Goal: Check status

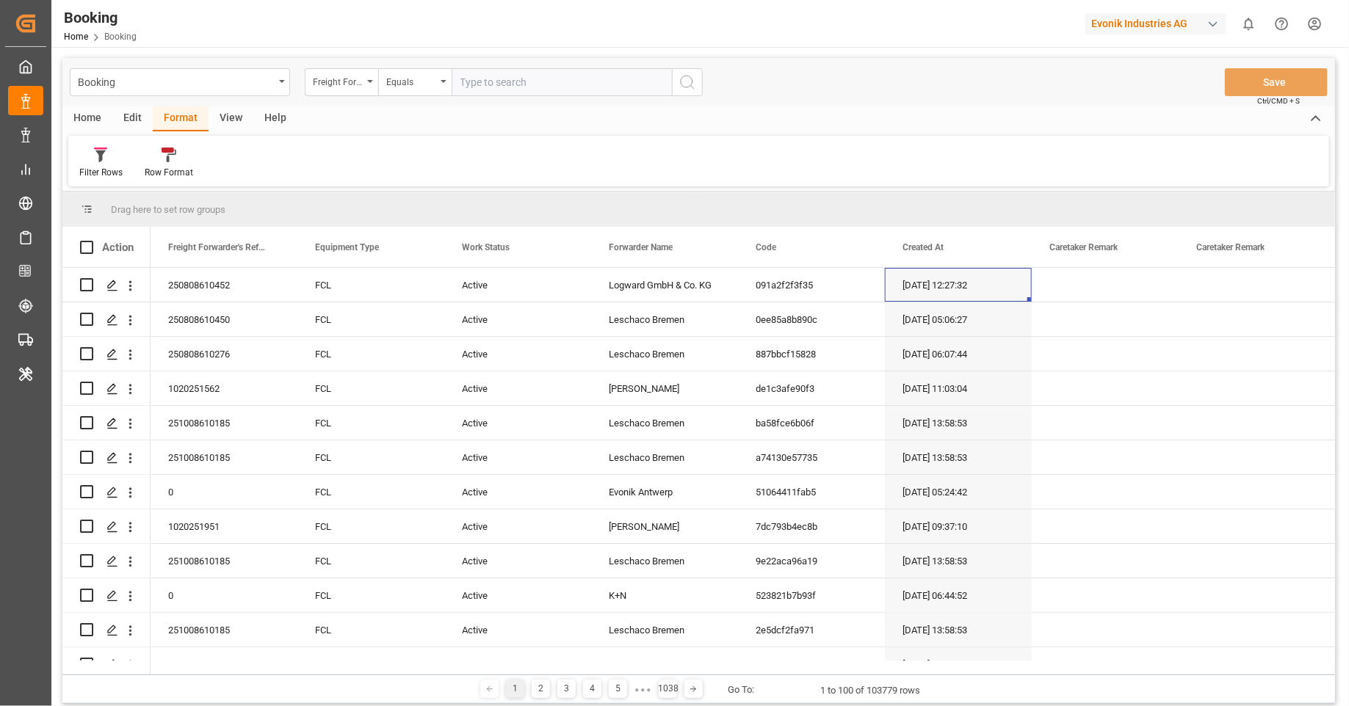
click at [1139, 26] on div "Evonik Industries AG" at bounding box center [1155, 23] width 141 height 21
type input "[PERSON_NAME]"
click at [1098, 98] on span "Pochteca" at bounding box center [1109, 92] width 62 height 15
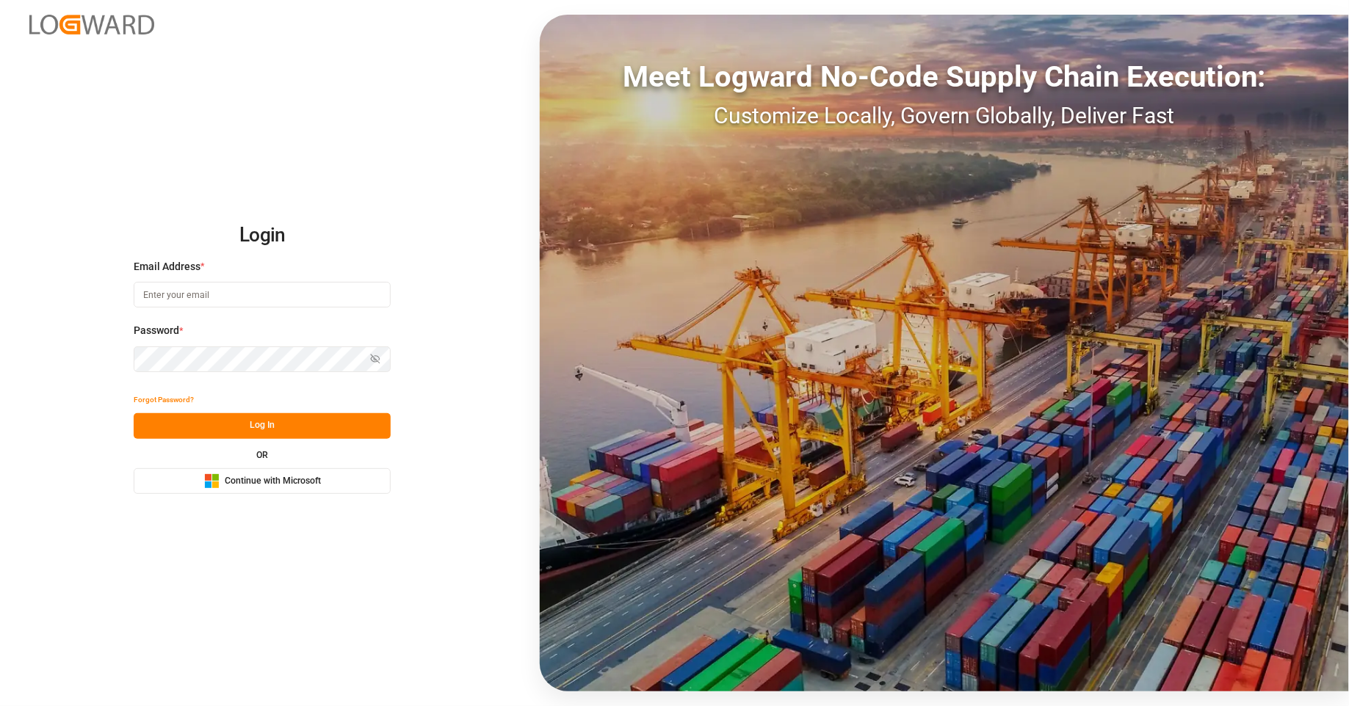
click at [380, 479] on button "Microsoft Logo Continue with Microsoft" at bounding box center [262, 481] width 257 height 26
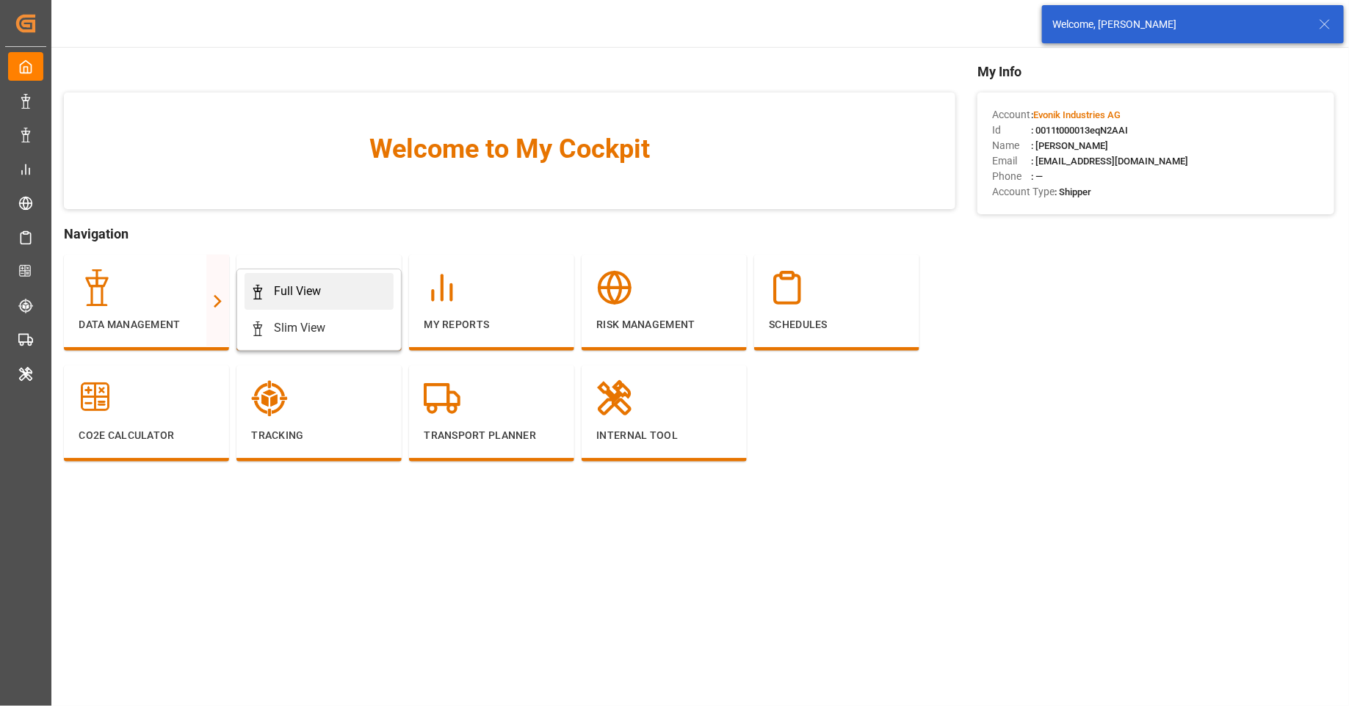
click at [269, 290] on div "Full View" at bounding box center [318, 292] width 137 height 18
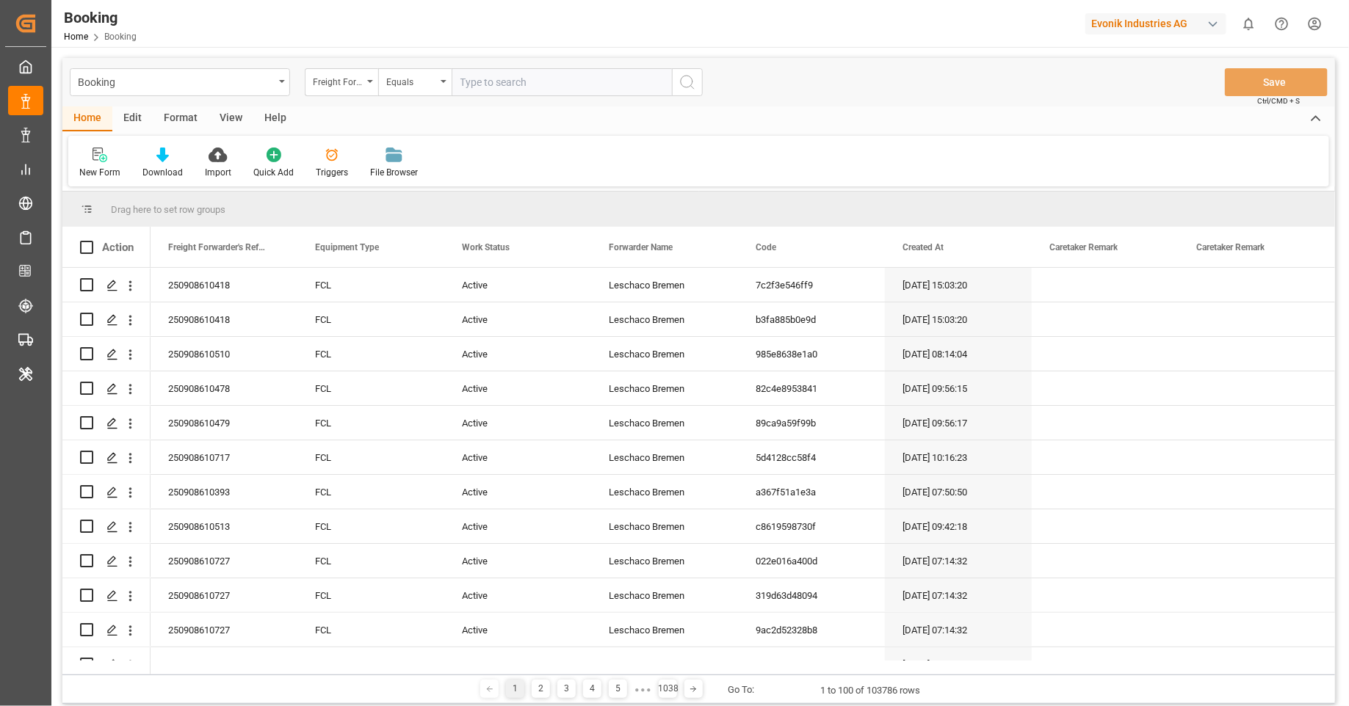
click at [179, 120] on div "Format" at bounding box center [181, 118] width 56 height 25
click at [105, 162] on div "Filter Rows" at bounding box center [100, 163] width 65 height 32
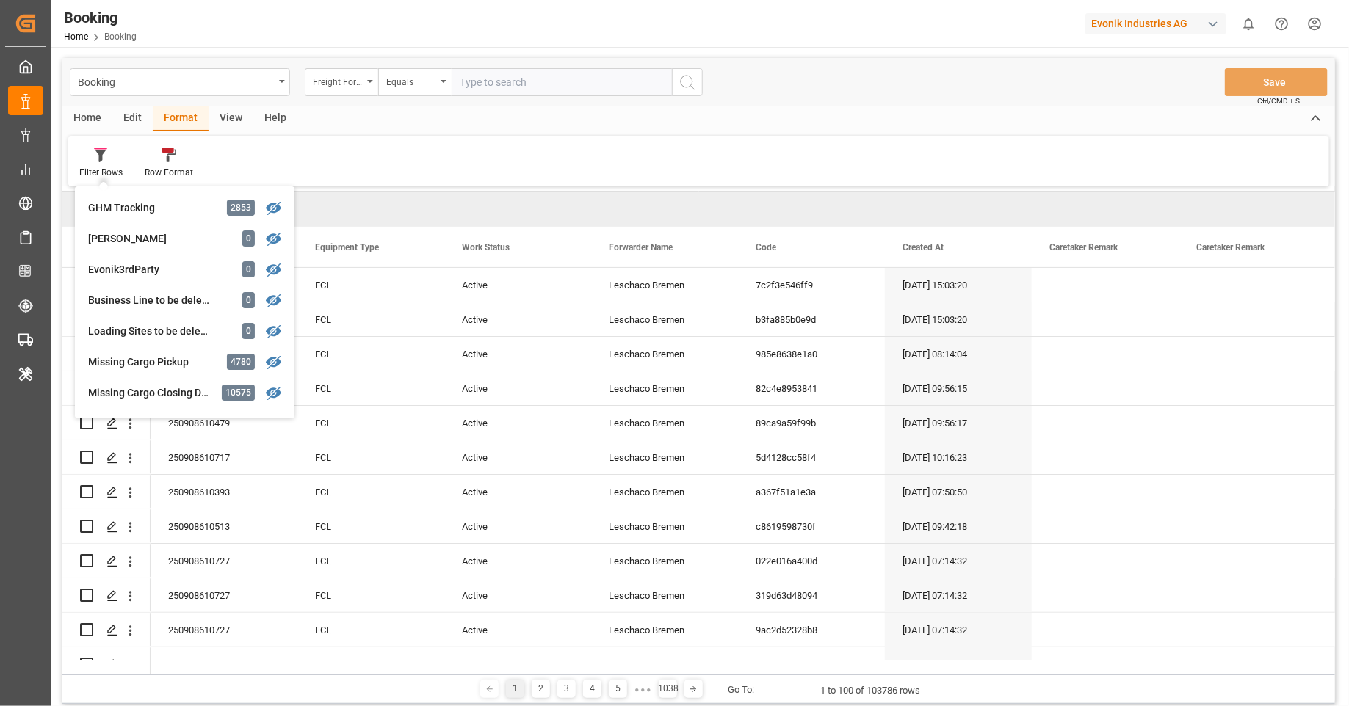
click at [421, 165] on div "Filter Rows GHM Tracking 2853 Karl gross 0 Evonik3rdParty 0 Business Line to be…" at bounding box center [698, 161] width 1260 height 51
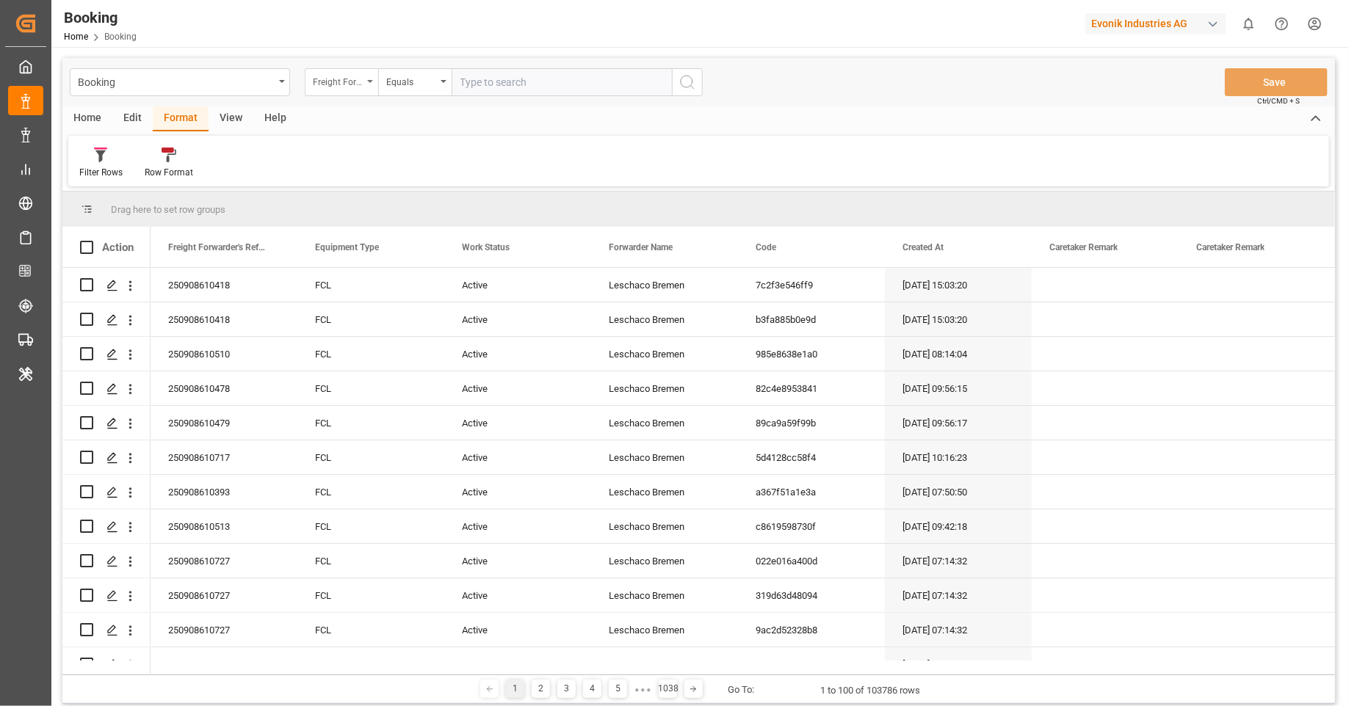
click at [352, 85] on div "Freight Forwarder's Reference No." at bounding box center [338, 80] width 50 height 17
type input "boo"
click at [385, 211] on div "Carrier Booking No." at bounding box center [414, 211] width 219 height 31
click at [578, 77] on input "text" at bounding box center [561, 82] width 220 height 28
paste input "YMFRTM0254580"
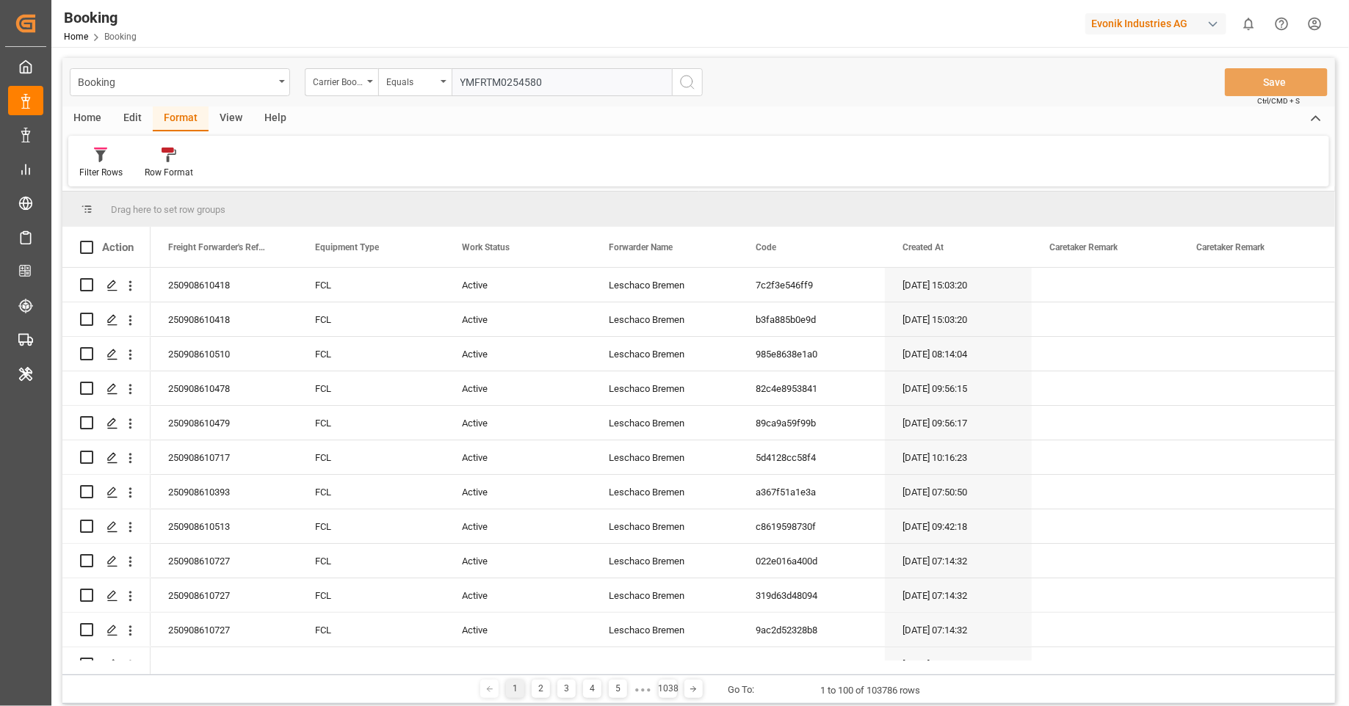
type input "YMFRTM0254580"
click at [692, 79] on circle "search button" at bounding box center [687, 82] width 12 height 12
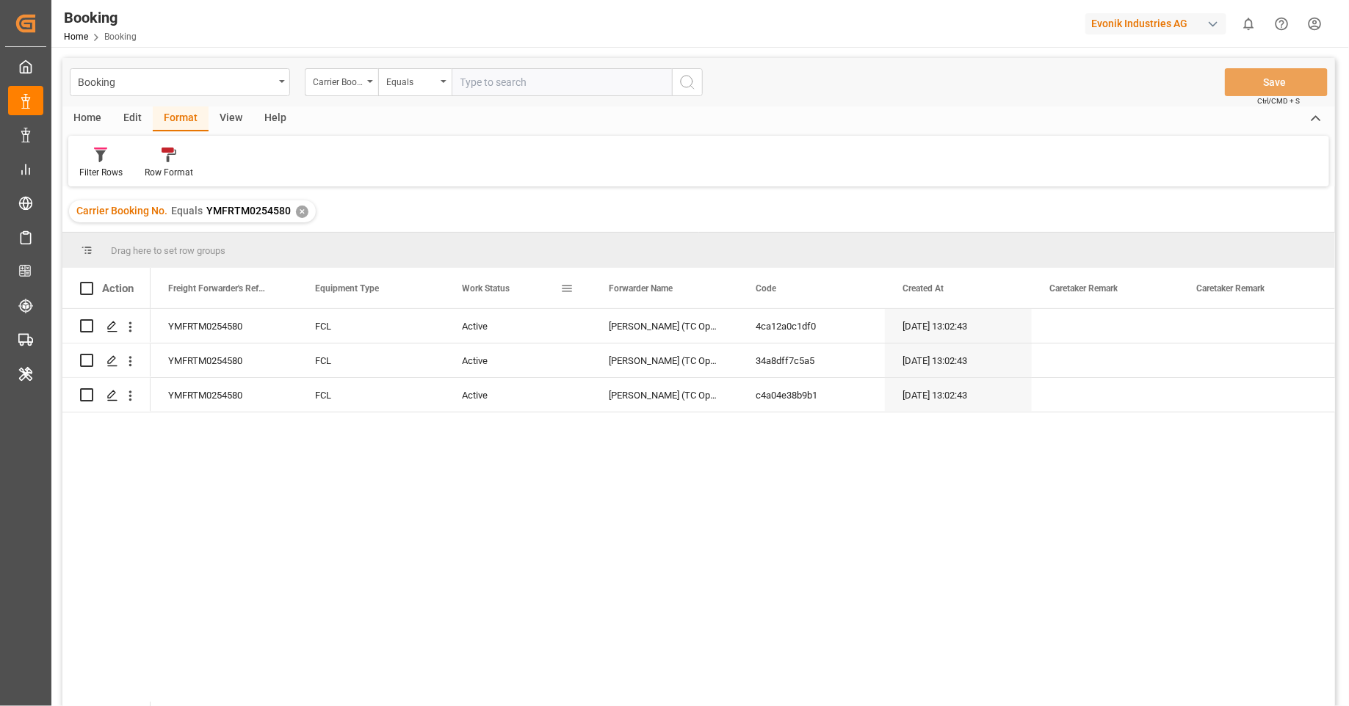
click at [570, 292] on span at bounding box center [566, 288] width 13 height 13
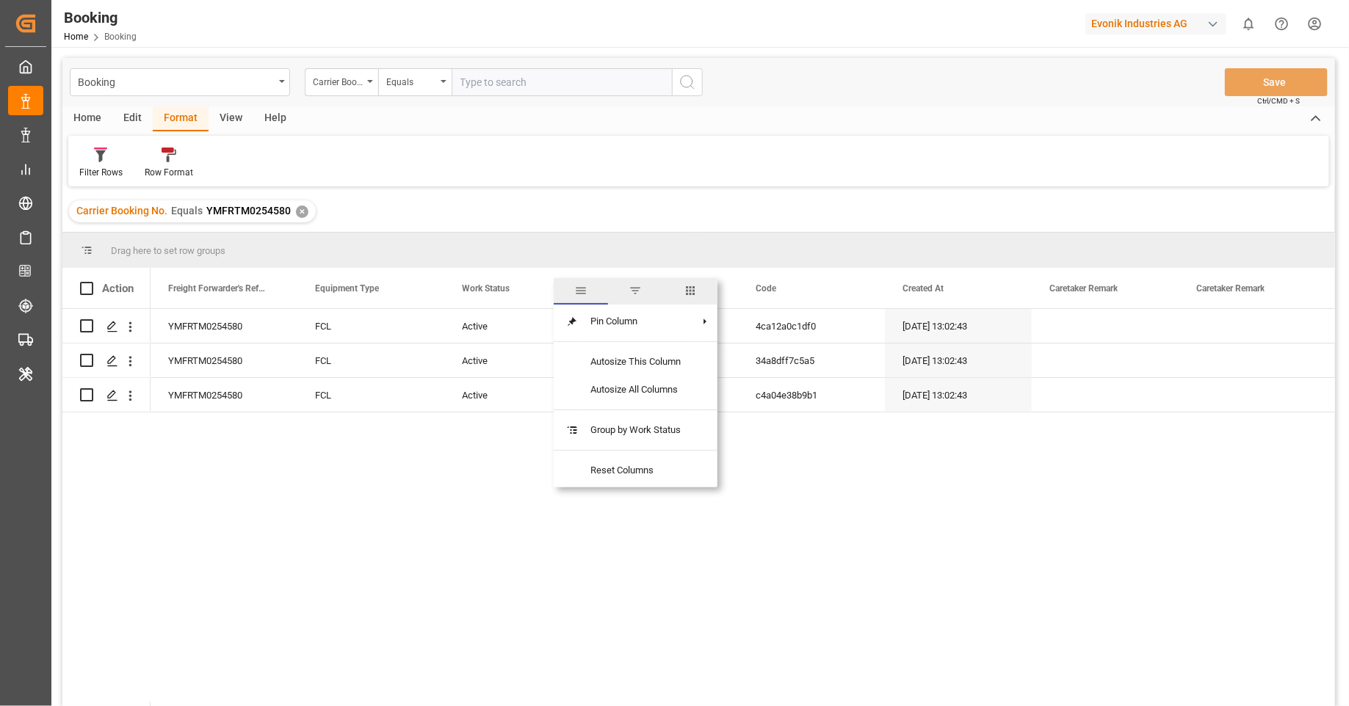
click at [697, 294] on span "columns" at bounding box center [689, 290] width 13 height 13
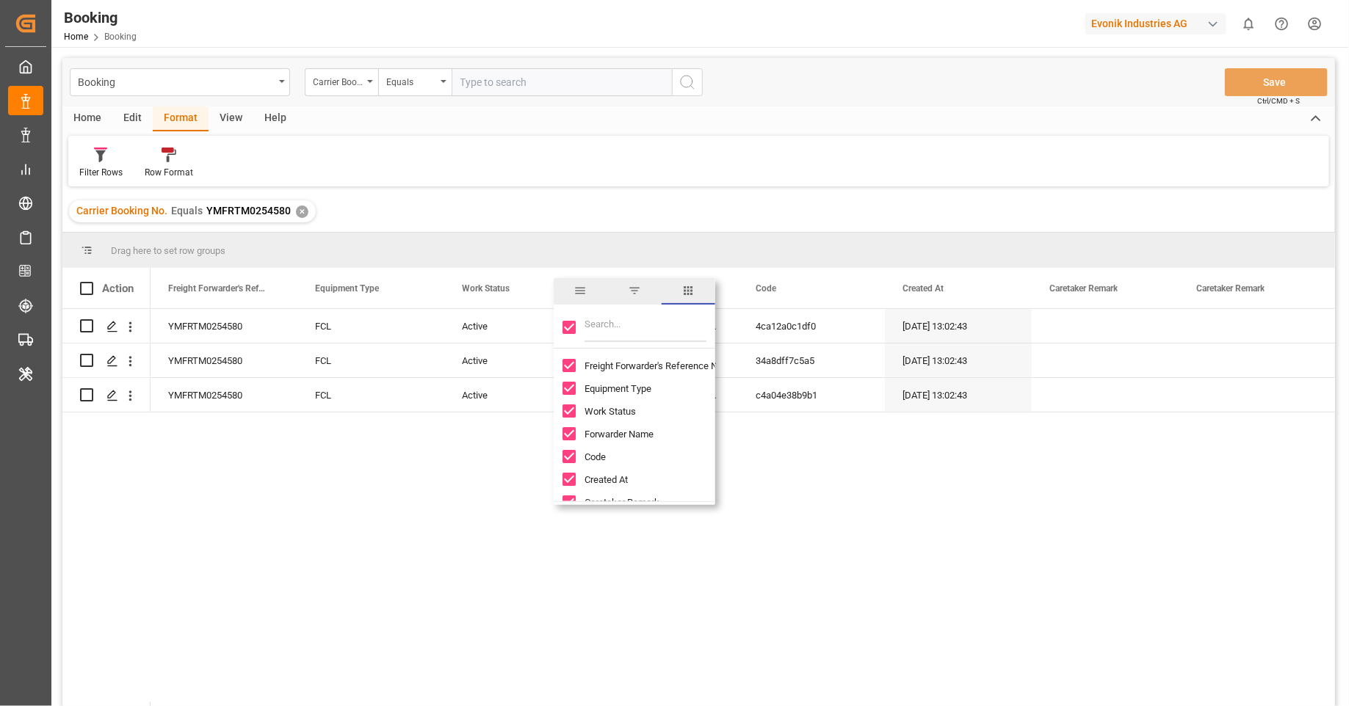
click at [656, 333] on input "Filter Columns Input" at bounding box center [645, 327] width 122 height 29
click at [570, 330] on input "Toggle Select All Columns" at bounding box center [568, 327] width 13 height 13
checkbox input "false"
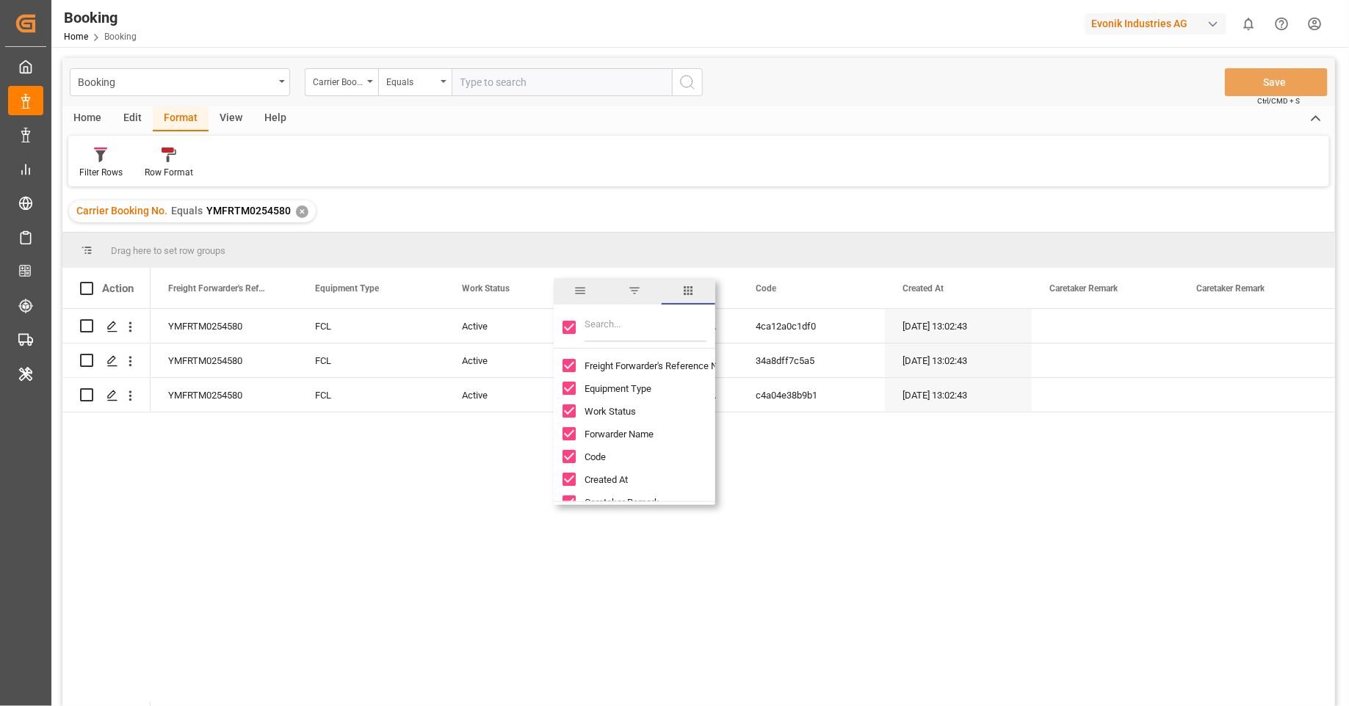
checkbox input "false"
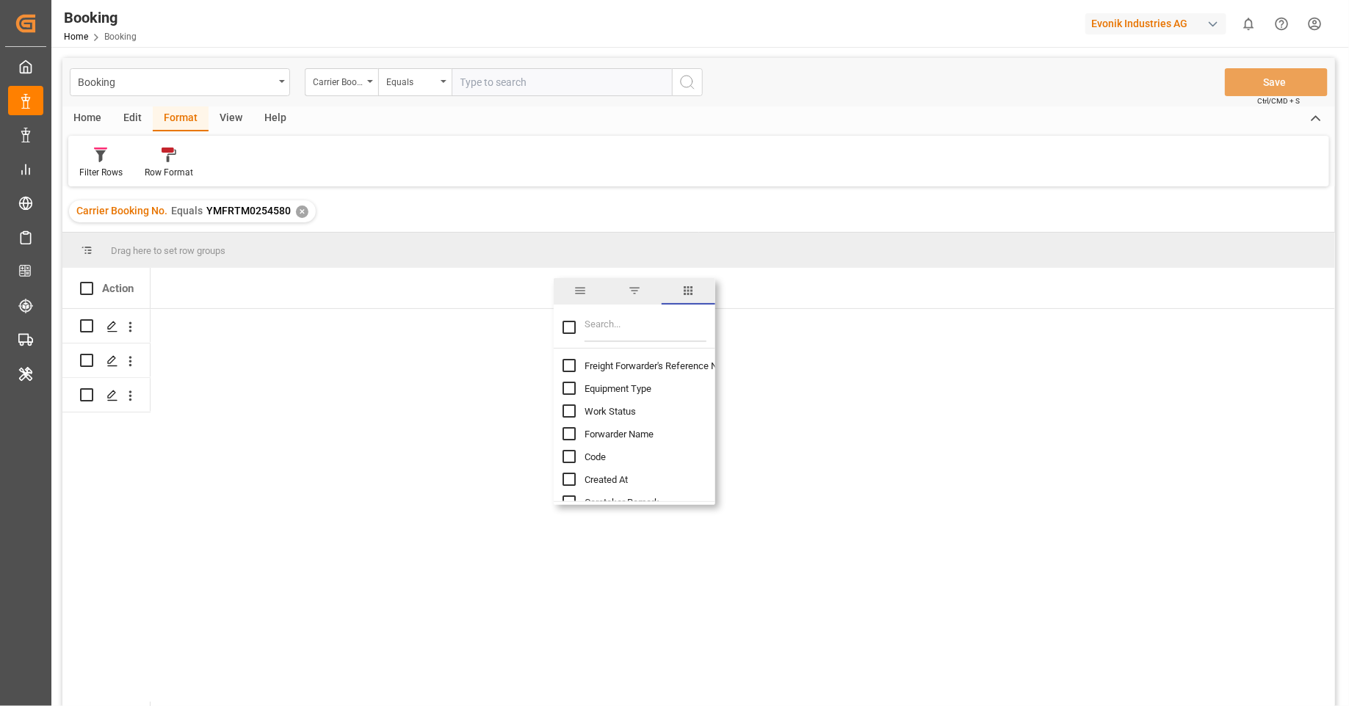
click at [631, 326] on input "Filter Columns Input" at bounding box center [645, 327] width 122 height 29
type input "conta"
click at [625, 383] on span "Container No." at bounding box center [612, 388] width 56 height 11
checkbox input "false"
checkbox input "true"
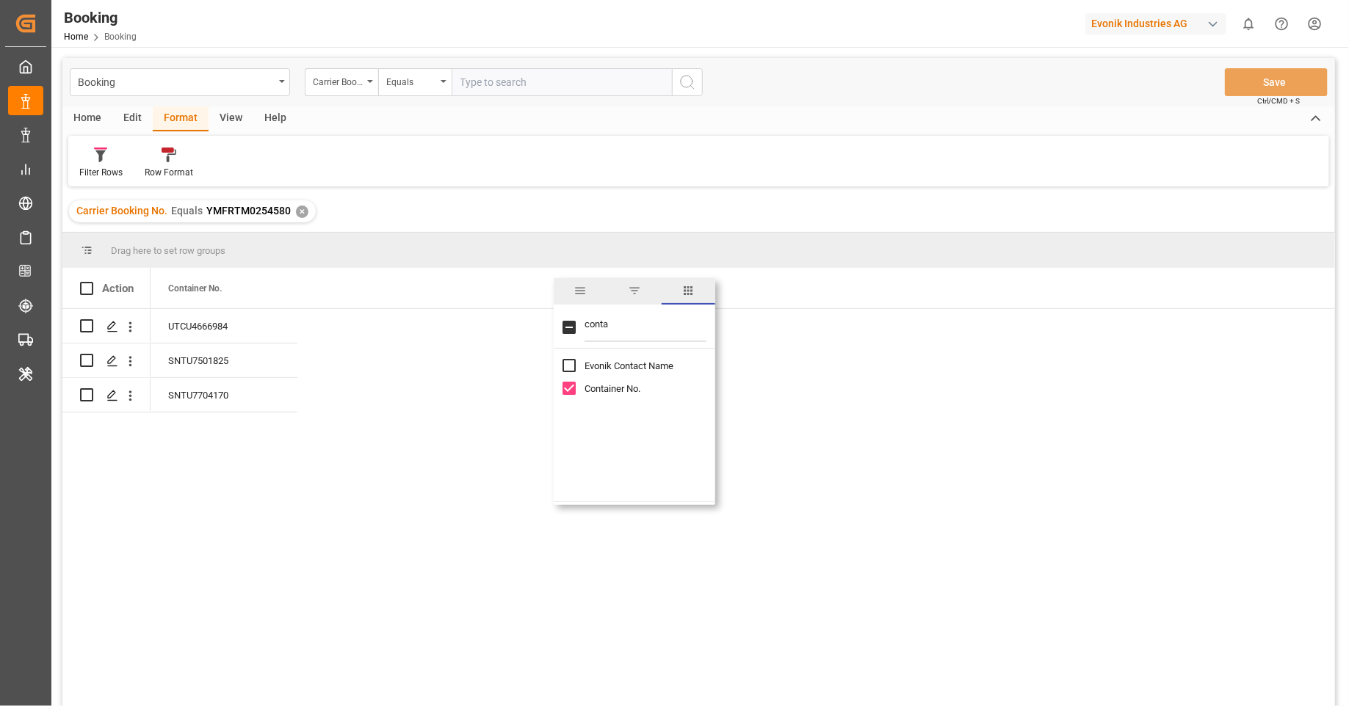
click at [742, 402] on div "UTCU4666984 SNTU7501825 SNTU7704170" at bounding box center [742, 512] width 1184 height 407
